Goal: Check status: Check status

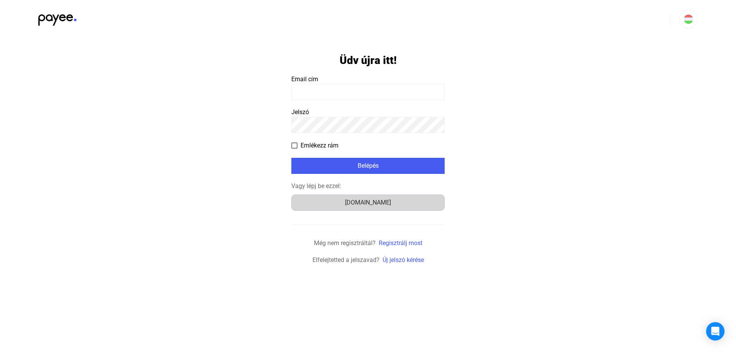
click at [367, 205] on div "[DOMAIN_NAME]" at bounding box center [368, 202] width 148 height 9
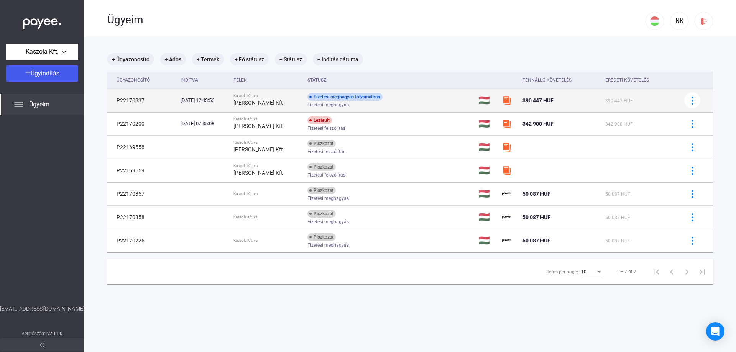
click at [371, 97] on div "Fizetési meghagyás folyamatban" at bounding box center [344, 97] width 75 height 8
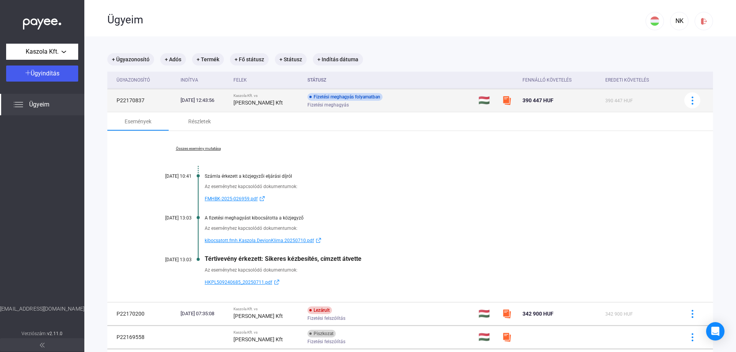
click at [354, 98] on div "Fizetési meghagyás folyamatban" at bounding box center [344, 97] width 75 height 8
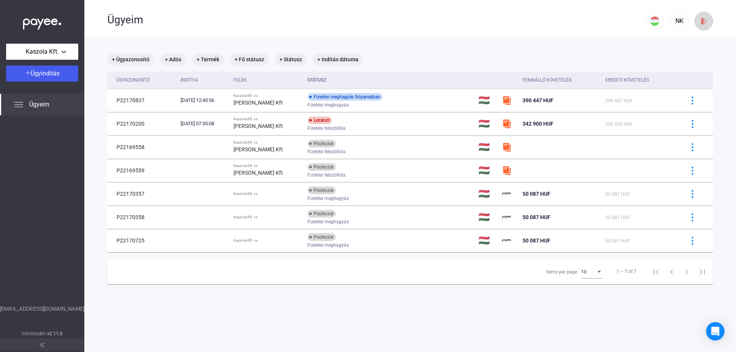
click at [700, 19] on img at bounding box center [704, 21] width 8 height 8
